Goal: Task Accomplishment & Management: Manage account settings

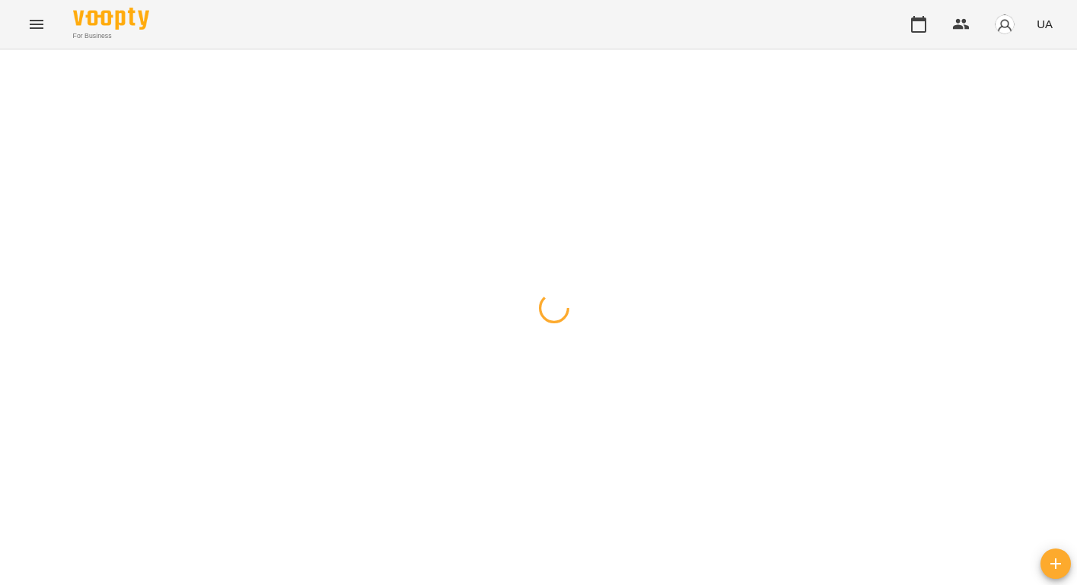
click at [40, 27] on icon "Menu" at bounding box center [36, 24] width 18 height 18
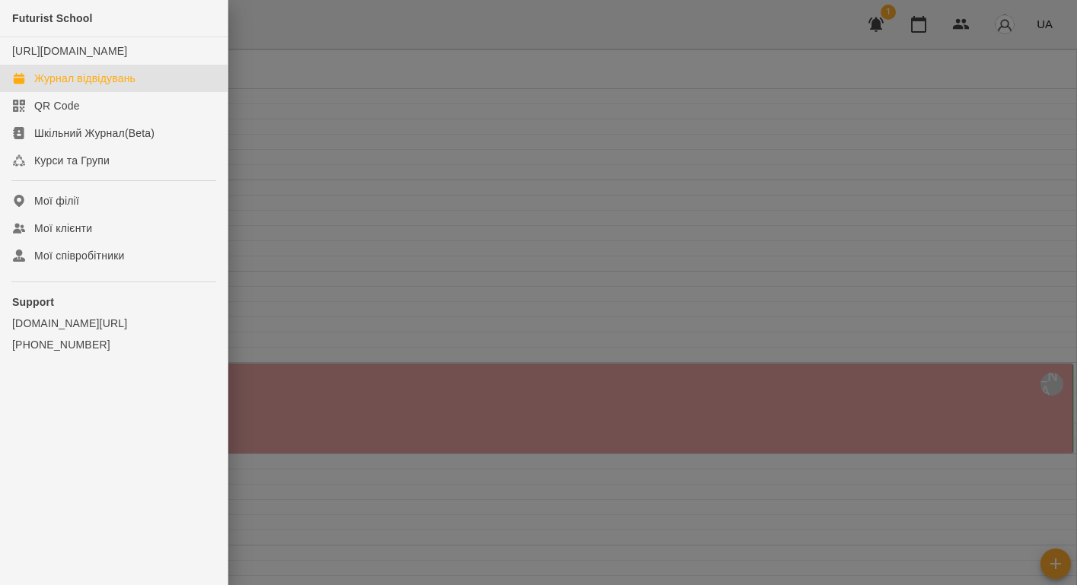
click at [283, 100] on div at bounding box center [538, 292] width 1077 height 585
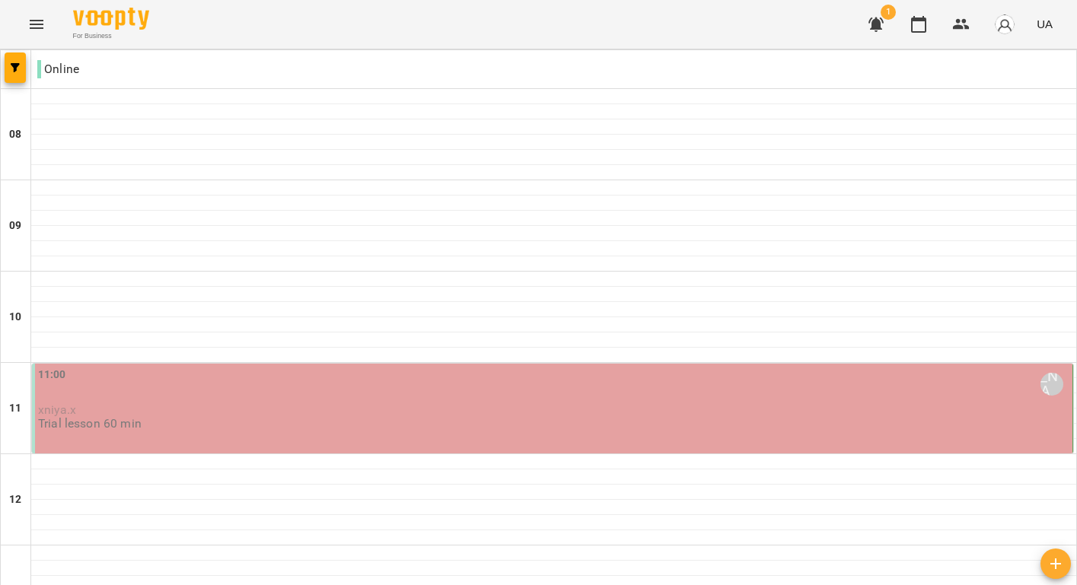
scroll to position [71, 0]
click at [291, 367] on div "11:00 [PERSON_NAME] (і)" at bounding box center [553, 384] width 1031 height 35
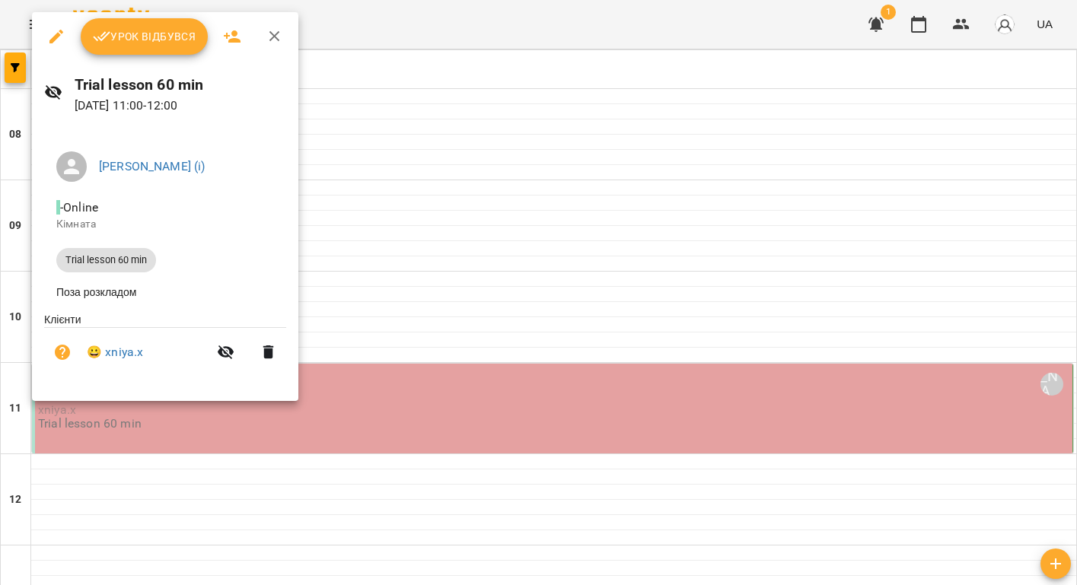
click at [113, 301] on li "Поза розкладом" at bounding box center [165, 291] width 242 height 27
click at [125, 359] on link "😀 xniya.x" at bounding box center [115, 352] width 56 height 18
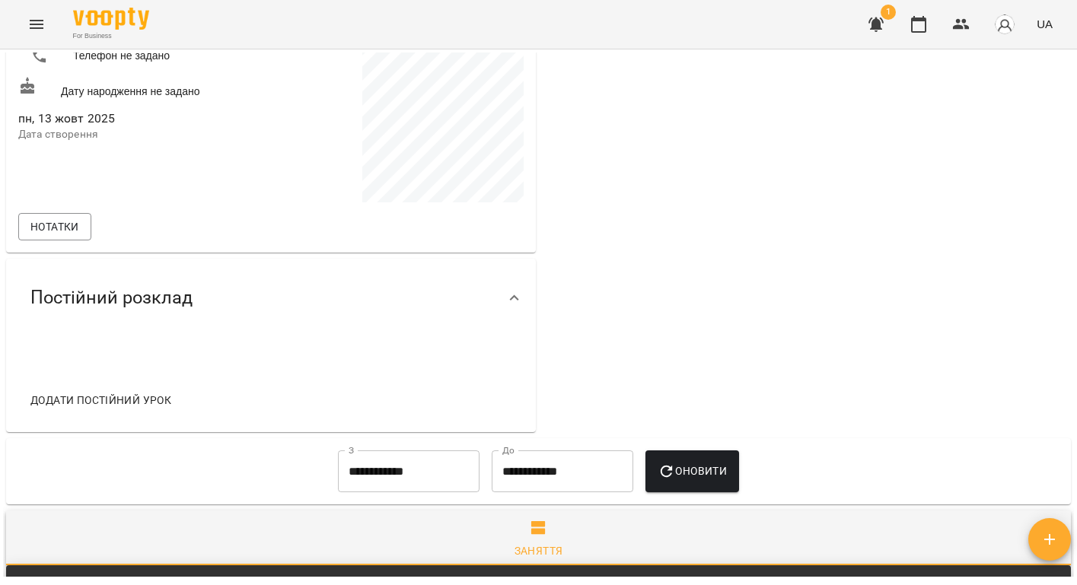
scroll to position [341, 0]
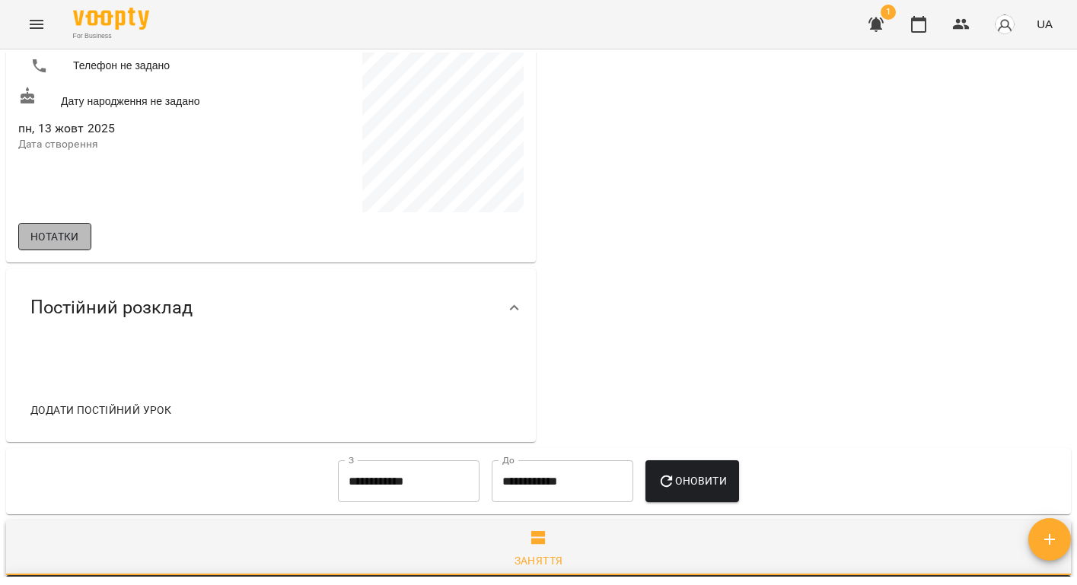
click at [65, 242] on span "Нотатки" at bounding box center [54, 236] width 49 height 18
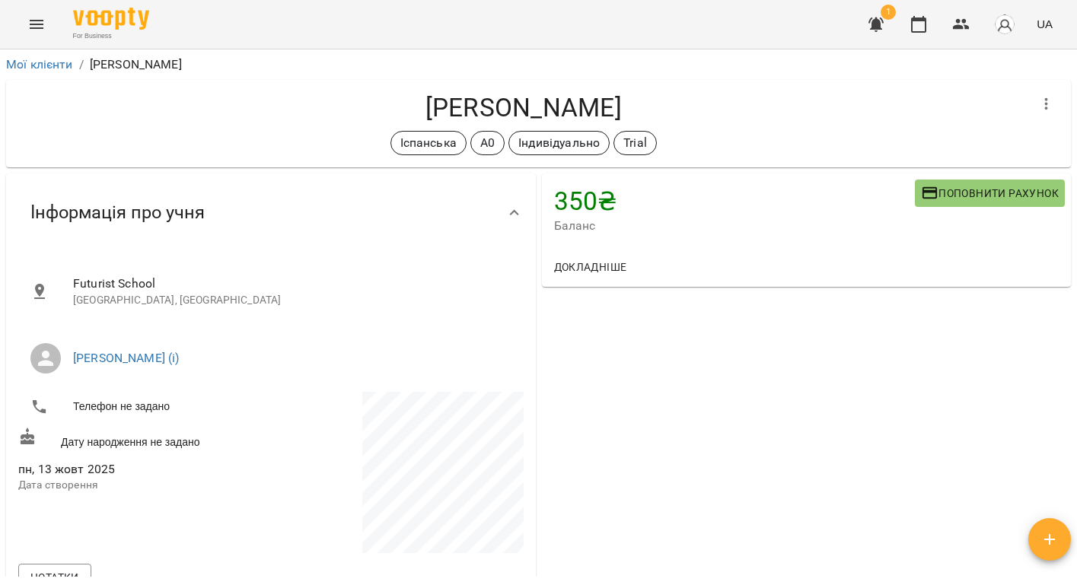
scroll to position [0, 0]
click at [32, 29] on icon "Menu" at bounding box center [36, 24] width 18 height 18
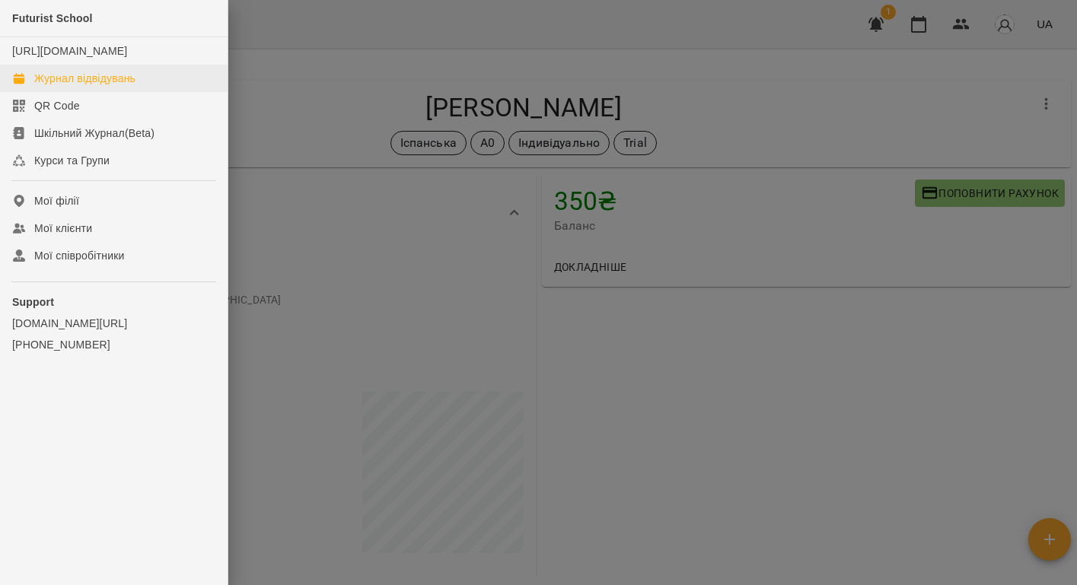
click at [47, 86] on div "Журнал відвідувань" at bounding box center [84, 78] width 101 height 15
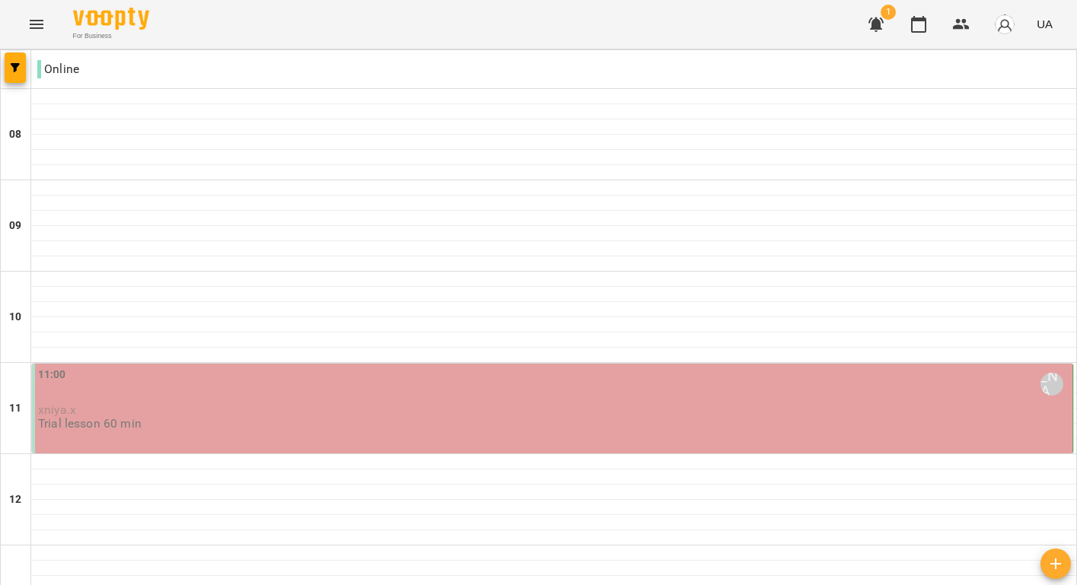
scroll to position [974, 0]
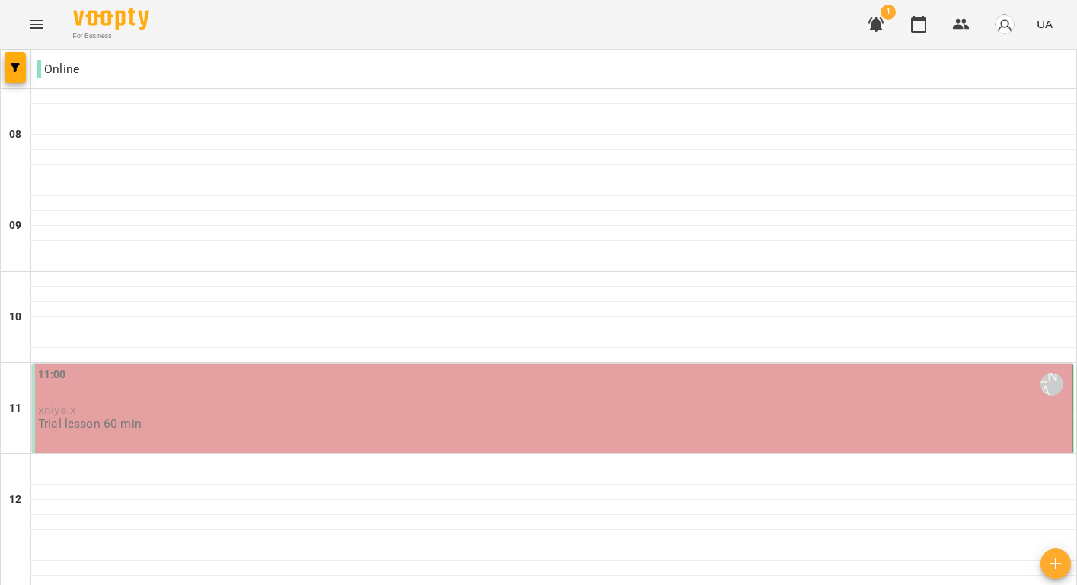
click at [267, 402] on div "11:00 [PERSON_NAME] (і)" at bounding box center [553, 385] width 1031 height 37
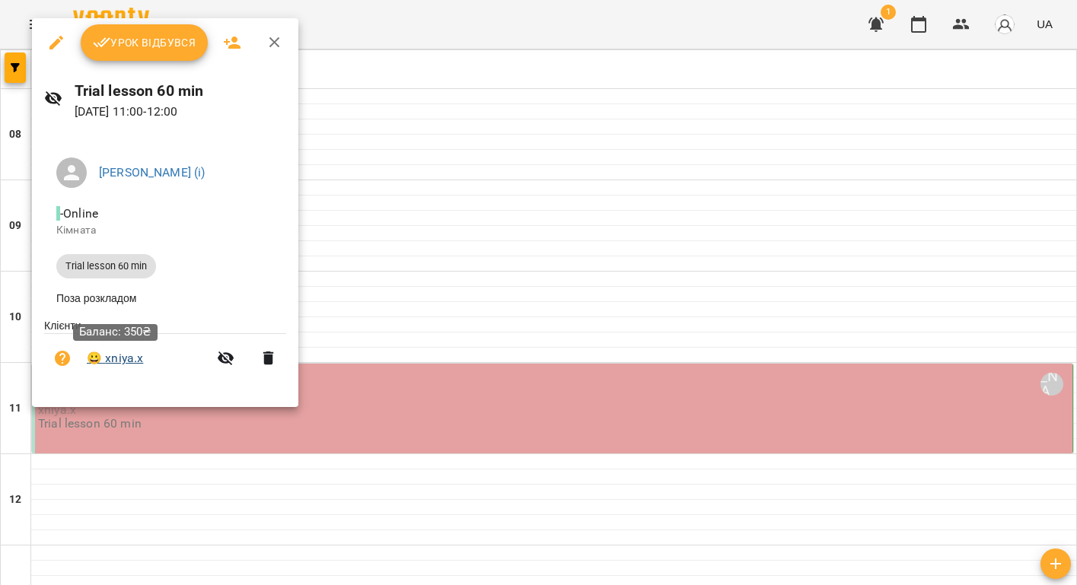
click at [126, 358] on link "😀 xniya.x" at bounding box center [115, 358] width 56 height 18
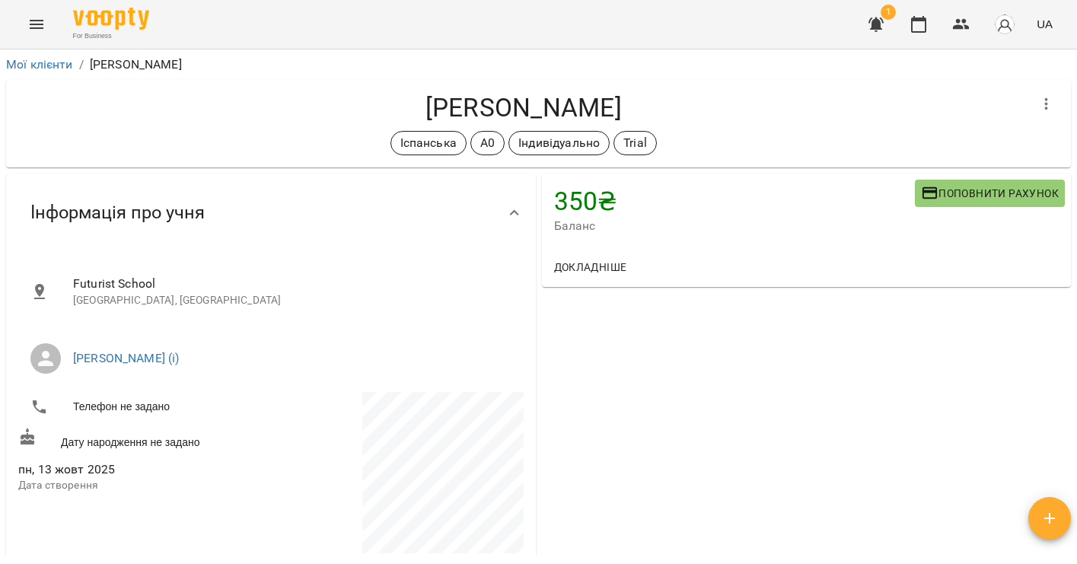
drag, startPoint x: 407, startPoint y: 107, endPoint x: 665, endPoint y: 108, distance: 257.9
click at [665, 108] on h4 "[PERSON_NAME]" at bounding box center [523, 107] width 1010 height 31
copy h4 "[PERSON_NAME]"
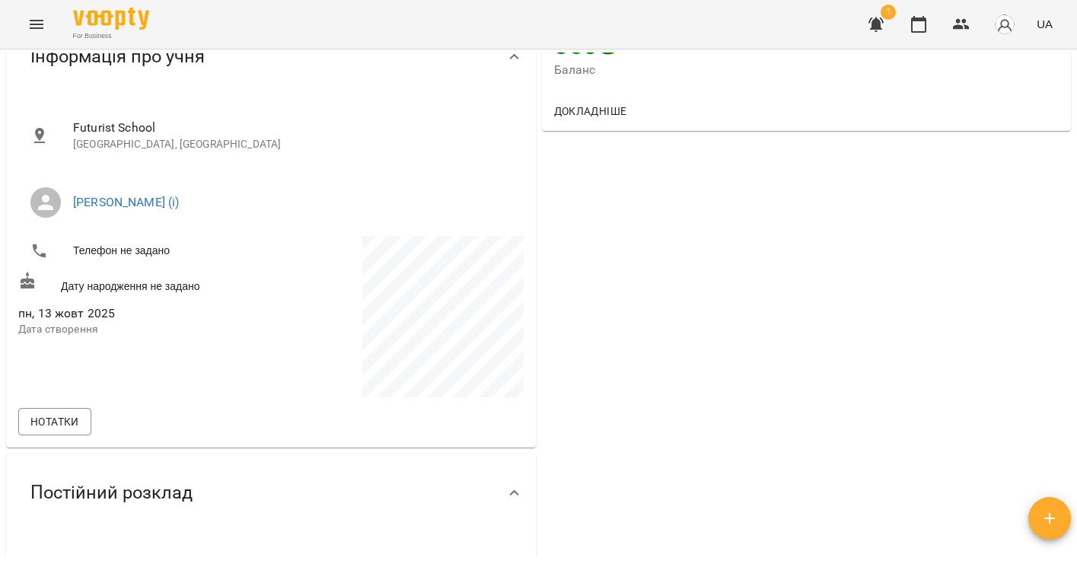
scroll to position [159, 0]
